Goal: Task Accomplishment & Management: Use online tool/utility

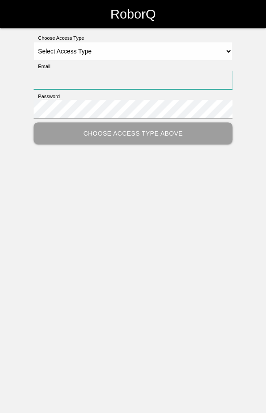
click at [113, 79] on input "Email" at bounding box center [133, 79] width 199 height 19
type input "[EMAIL_ADDRESS][DOMAIN_NAME]"
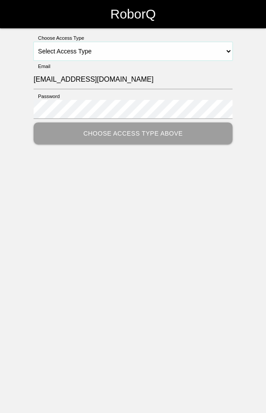
click at [144, 48] on select "Select Access Type Admin Customer Supervisor Worker" at bounding box center [133, 51] width 199 height 19
select select "Worker"
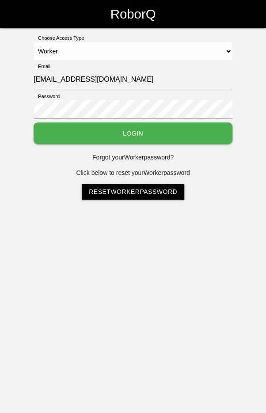
click at [144, 130] on button "Login" at bounding box center [133, 133] width 199 height 22
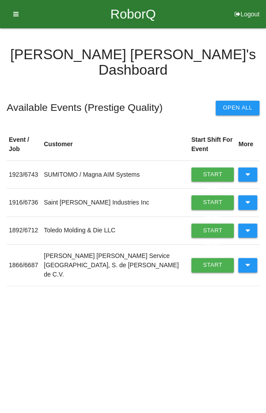
click at [244, 168] on button at bounding box center [247, 175] width 19 height 14
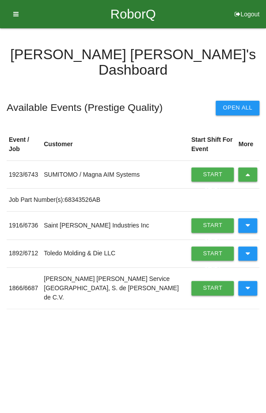
click at [250, 168] on button at bounding box center [247, 175] width 19 height 14
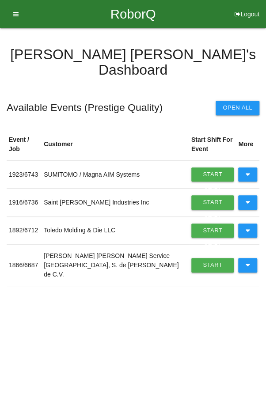
click at [248, 224] on icon at bounding box center [247, 231] width 5 height 14
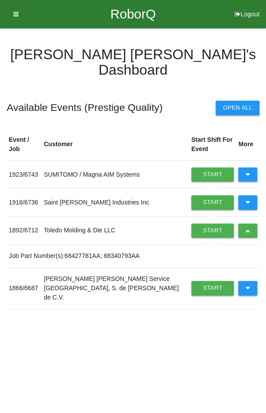
click at [200, 224] on link "Start Shift" at bounding box center [212, 231] width 43 height 14
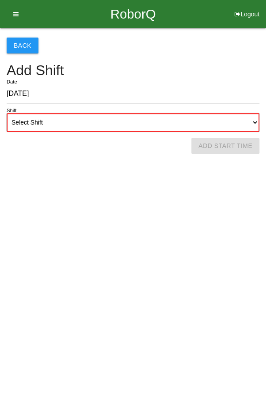
click at [139, 117] on select "Select Shift 1st Shift 2nd Shift 3rd Shift 4th Shift" at bounding box center [133, 122] width 253 height 19
select select "2"
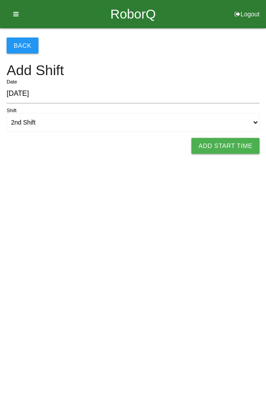
click at [225, 145] on button "Add Start Time" at bounding box center [225, 146] width 68 height 16
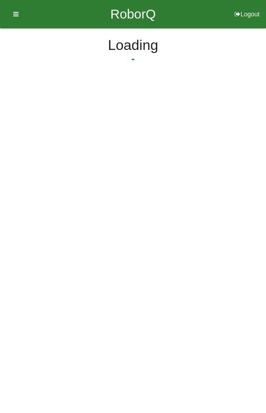
select select "4"
select select "2"
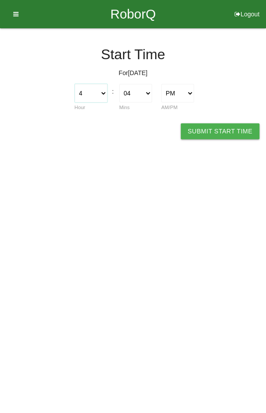
click at [92, 90] on select "1 2 3 4 5 6 7 8 9 10 11 12" at bounding box center [91, 93] width 33 height 19
select select "2"
click at [145, 89] on select "00 01 02 03 04 05 06 07 08 09 10 11 12 13 14 15 16 17 18 19 20 21 22 23 24 25 2…" at bounding box center [135, 93] width 33 height 19
select select "0"
click at [224, 137] on button "Submit Start Time" at bounding box center [220, 131] width 79 height 16
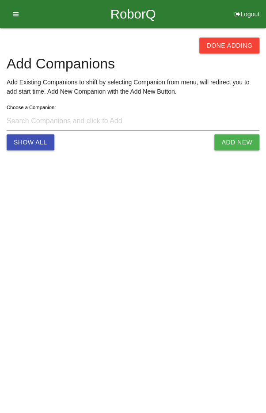
click at [234, 38] on button "Done Adding" at bounding box center [229, 46] width 60 height 16
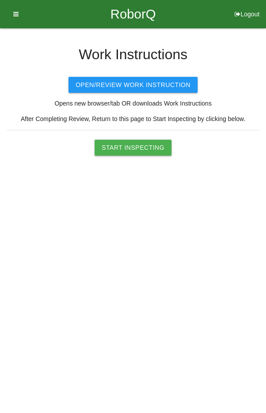
click at [139, 144] on button "Start Inspecting" at bounding box center [133, 148] width 77 height 16
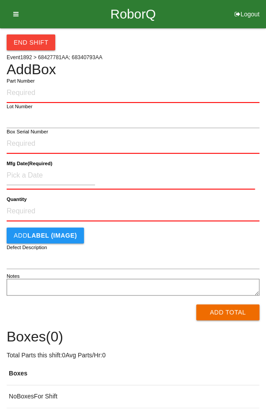
click at [48, 92] on input "Part Number" at bounding box center [133, 93] width 253 height 19
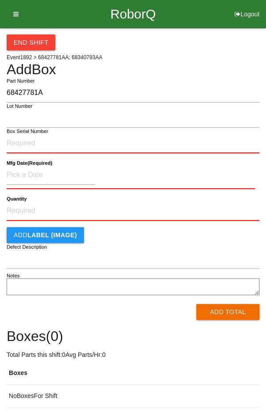
type input "68427781AA"
click at [64, 96] on input "Part Number" at bounding box center [133, 93] width 253 height 19
type input "68427781AA"
click at [76, 145] on input "Box Serial Number" at bounding box center [133, 143] width 253 height 19
type input "SDW10101170"
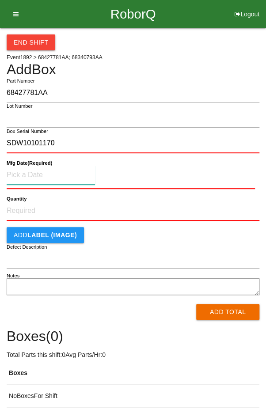
click at [34, 177] on input at bounding box center [51, 175] width 88 height 19
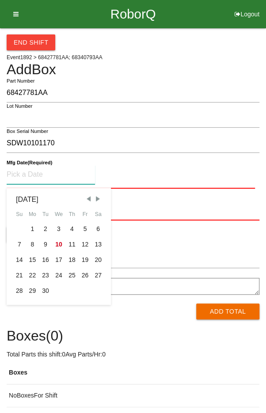
click at [87, 199] on span "Previous Month" at bounding box center [88, 199] width 8 height 8
click at [85, 197] on span "Previous Month" at bounding box center [88, 199] width 8 height 8
click at [87, 196] on span "Previous Month" at bounding box center [88, 199] width 8 height 8
click at [73, 225] on div "5" at bounding box center [71, 228] width 13 height 15
type input "06/05/2025"
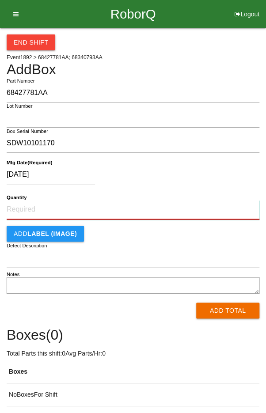
click at [138, 206] on input "Quantity" at bounding box center [133, 209] width 253 height 19
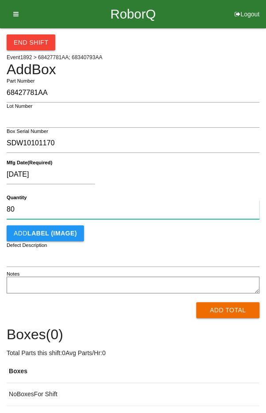
type input "80"
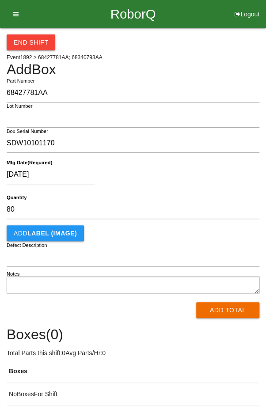
click at [196, 178] on div "06/05/2025" at bounding box center [131, 176] width 248 height 23
click at [231, 312] on button "Add Total" at bounding box center [227, 310] width 63 height 16
